Goal: Obtain resource: Obtain resource

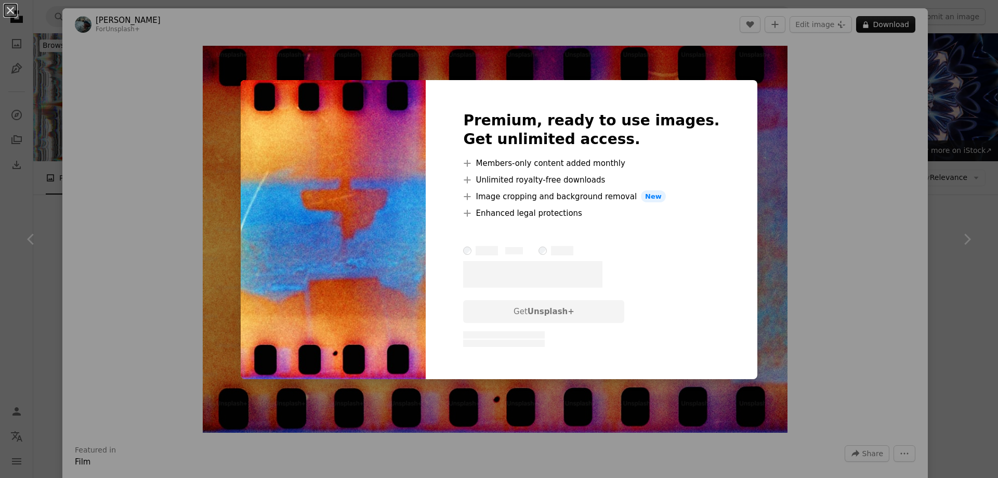
scroll to position [5427, 0]
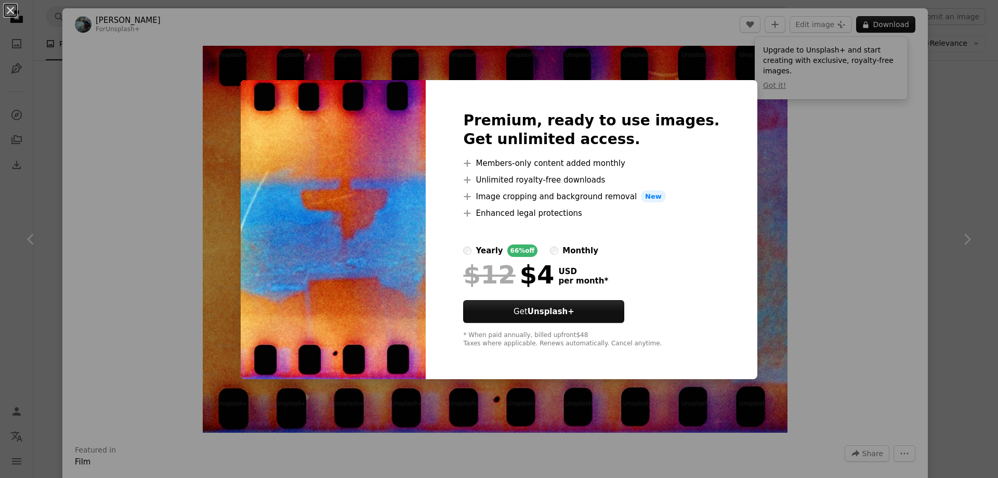
click at [870, 183] on div "An X shape Premium, ready to use images. Get unlimited access. A plus sign Memb…" at bounding box center [499, 239] width 998 height 478
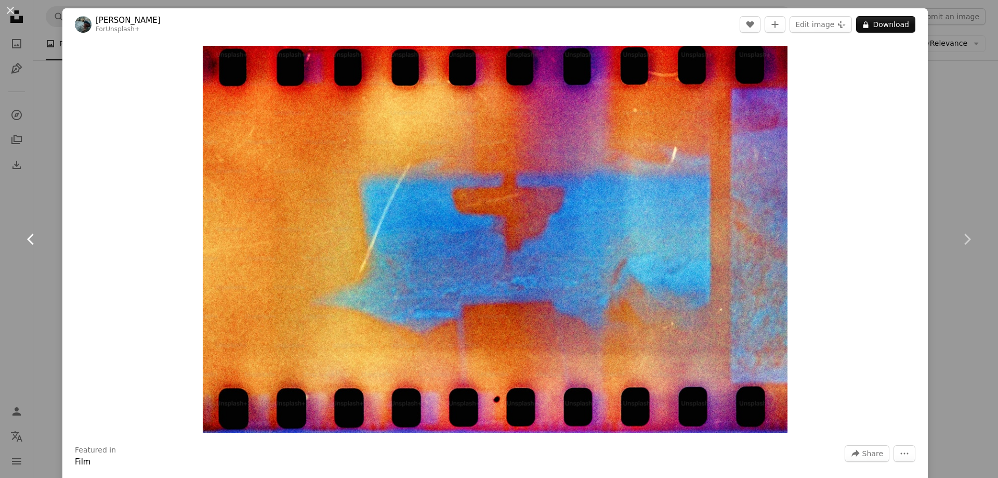
drag, startPoint x: 31, startPoint y: 222, endPoint x: 41, endPoint y: 222, distance: 10.4
click at [31, 222] on link "Chevron left" at bounding box center [31, 239] width 62 height 100
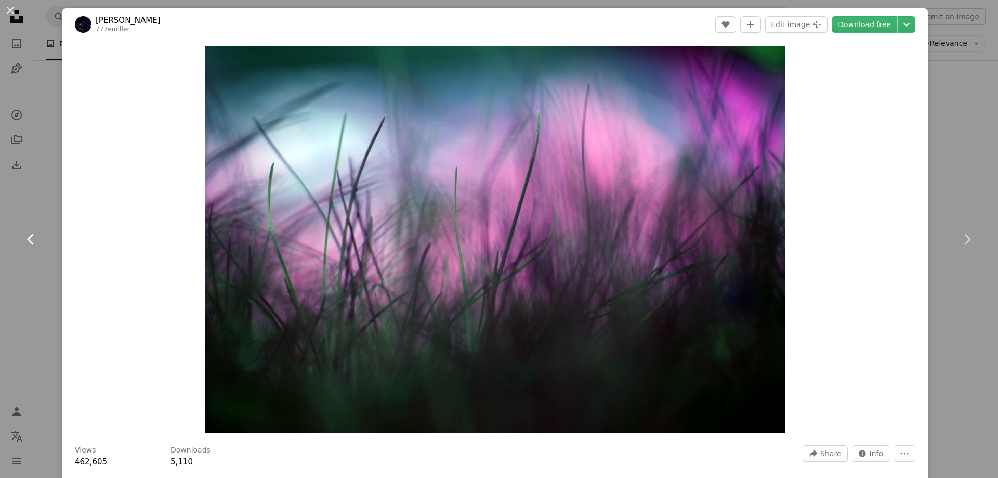
click at [8, 212] on link "Chevron left" at bounding box center [31, 239] width 62 height 100
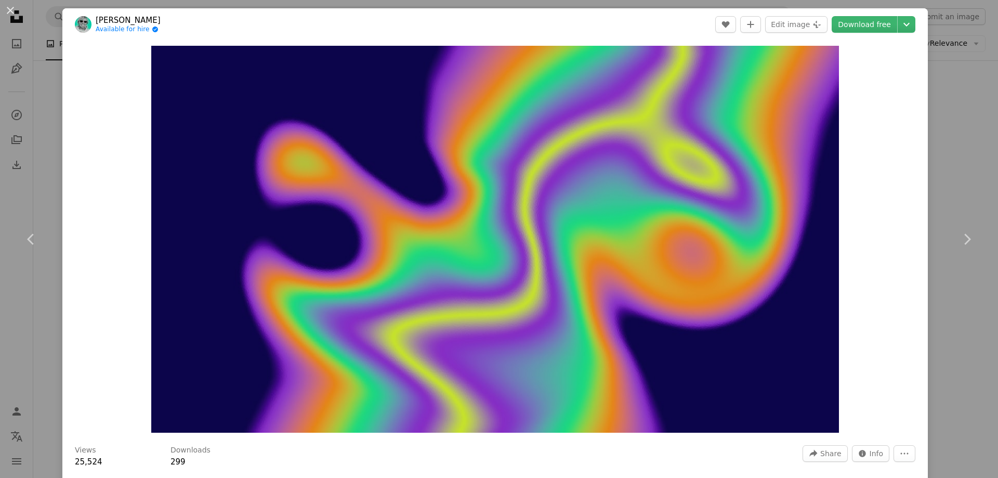
click at [959, 41] on div "An X shape Chevron left Chevron right [PERSON_NAME] Available for hire A checkm…" at bounding box center [499, 239] width 998 height 478
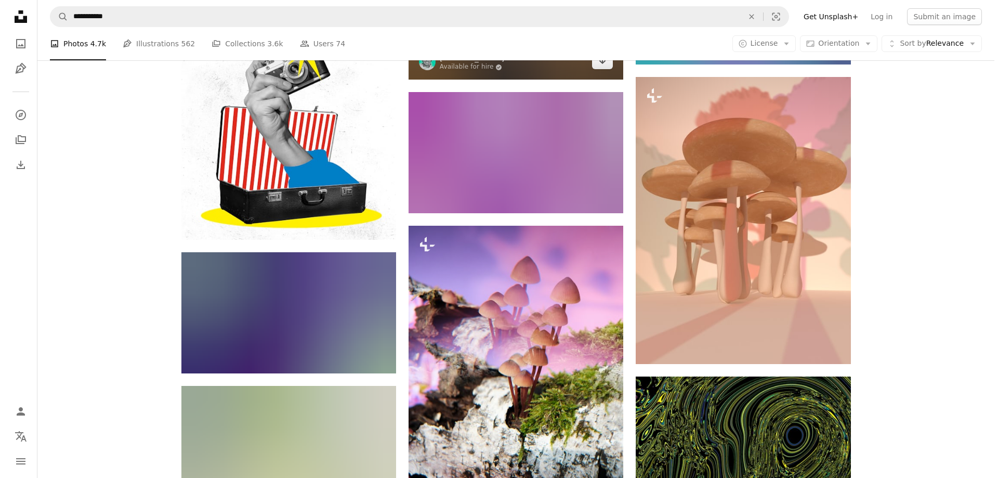
scroll to position [27172, 0]
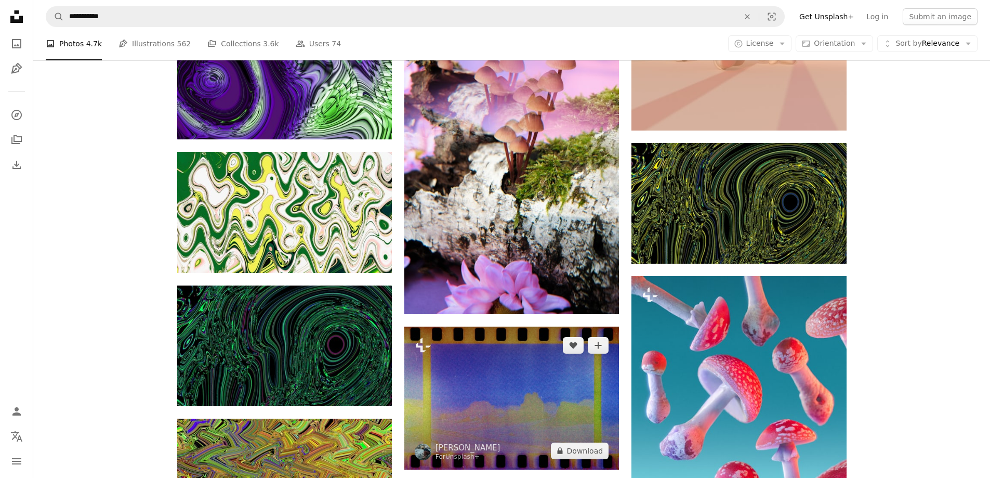
click at [510, 326] on img at bounding box center [511, 397] width 215 height 142
